Goal: Contribute content: Add original content to the website for others to see

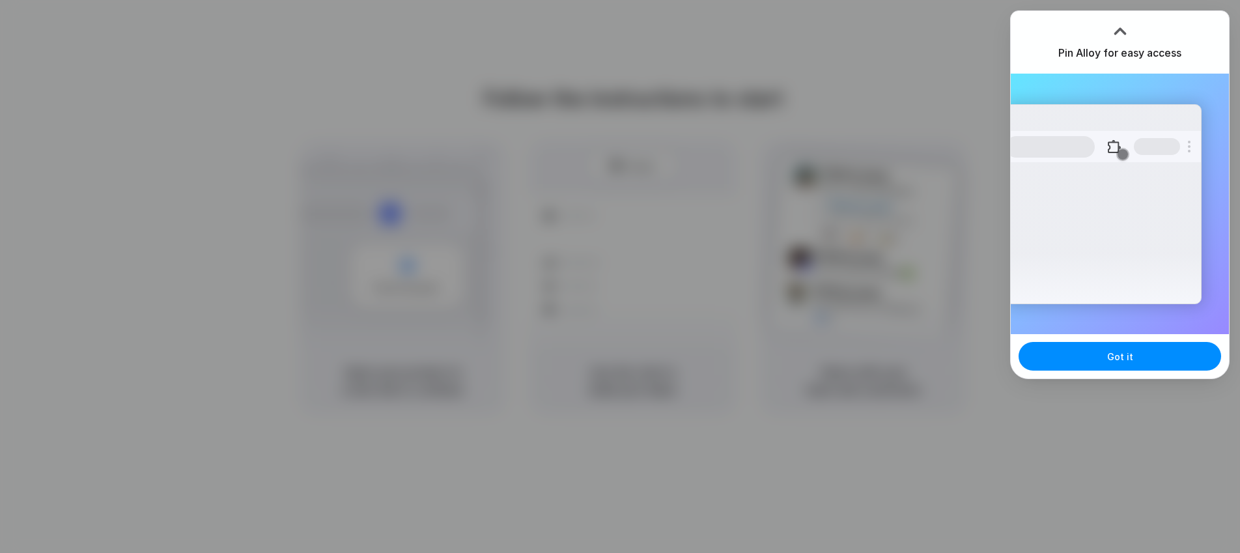
click at [911, 102] on div at bounding box center [620, 276] width 1240 height 553
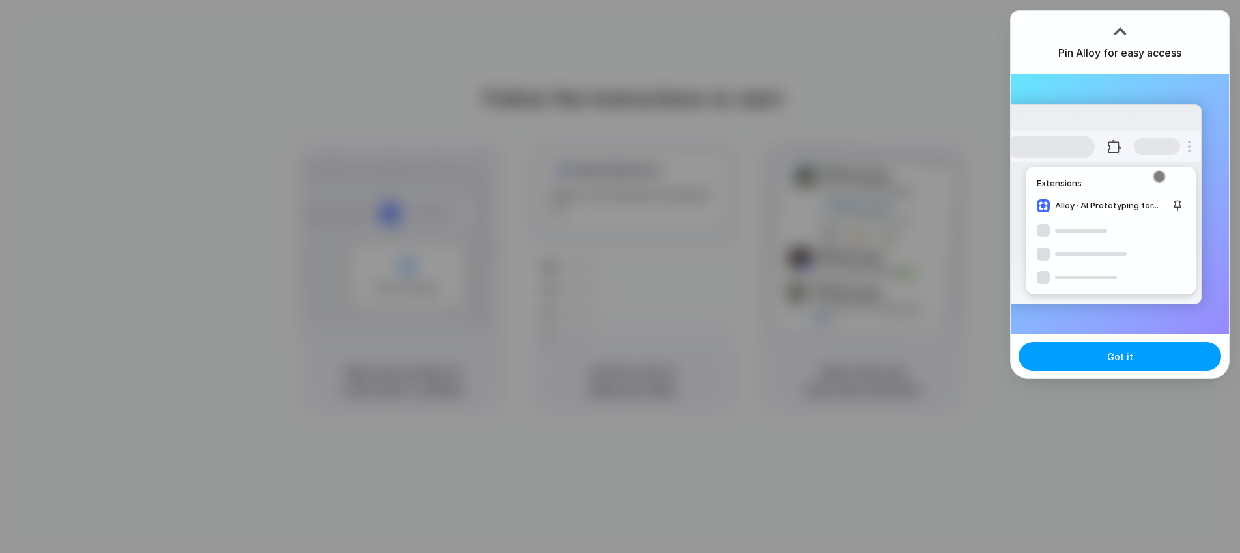
click at [1145, 358] on button "Got it" at bounding box center [1120, 356] width 203 height 29
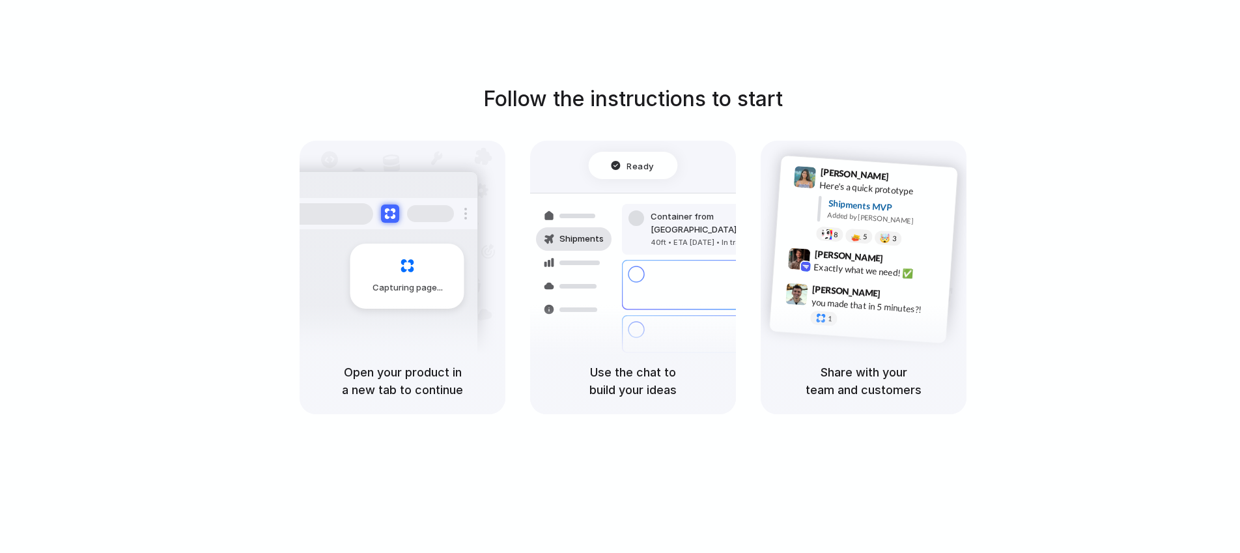
click at [872, 271] on div "Exactly what we need! ✅" at bounding box center [879, 271] width 130 height 22
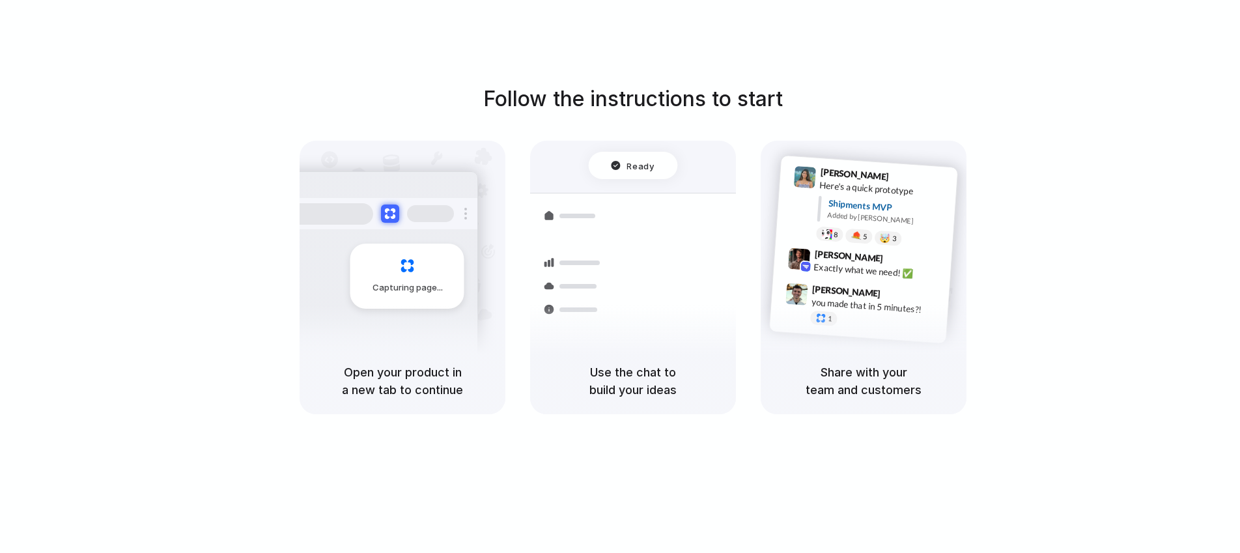
click at [408, 283] on span "Capturing page" at bounding box center [409, 287] width 72 height 13
click at [444, 275] on div "Capturing page" at bounding box center [407, 276] width 114 height 65
click at [608, 264] on div at bounding box center [574, 266] width 76 height 23
click at [881, 240] on div "🤯" at bounding box center [885, 238] width 11 height 10
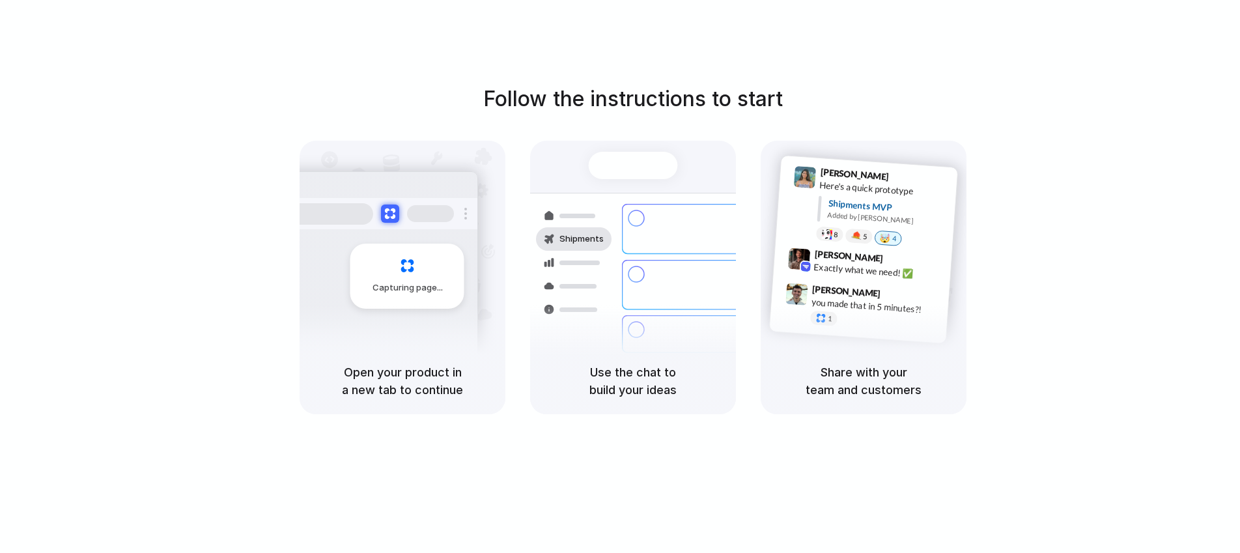
click at [620, 277] on div at bounding box center [620, 277] width 0 height 0
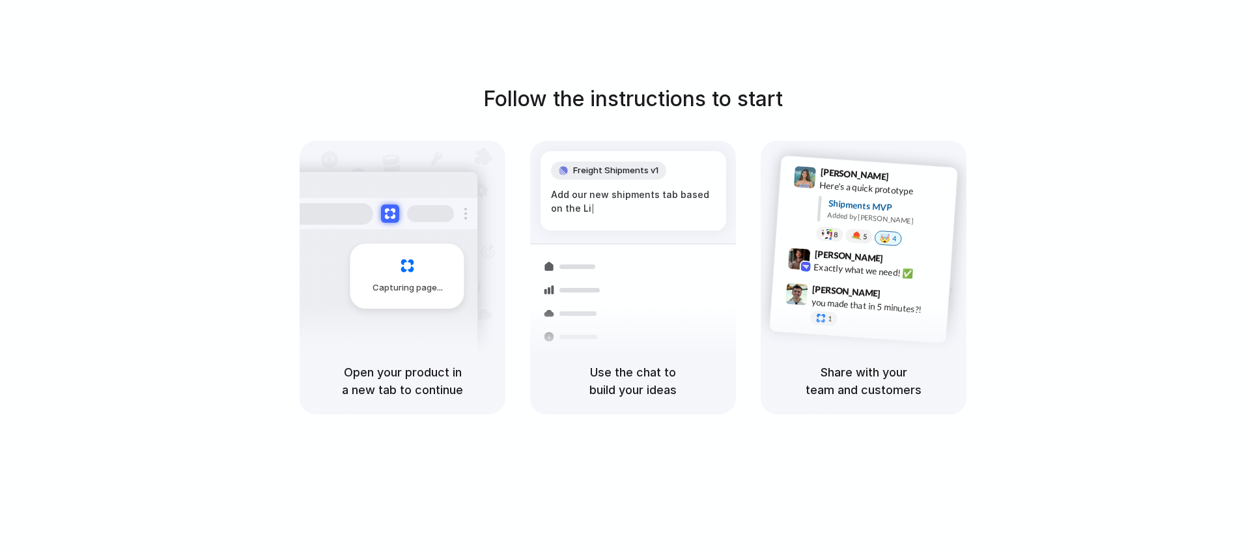
click at [620, 277] on div at bounding box center [620, 277] width 0 height 0
